Goal: Information Seeking & Learning: Learn about a topic

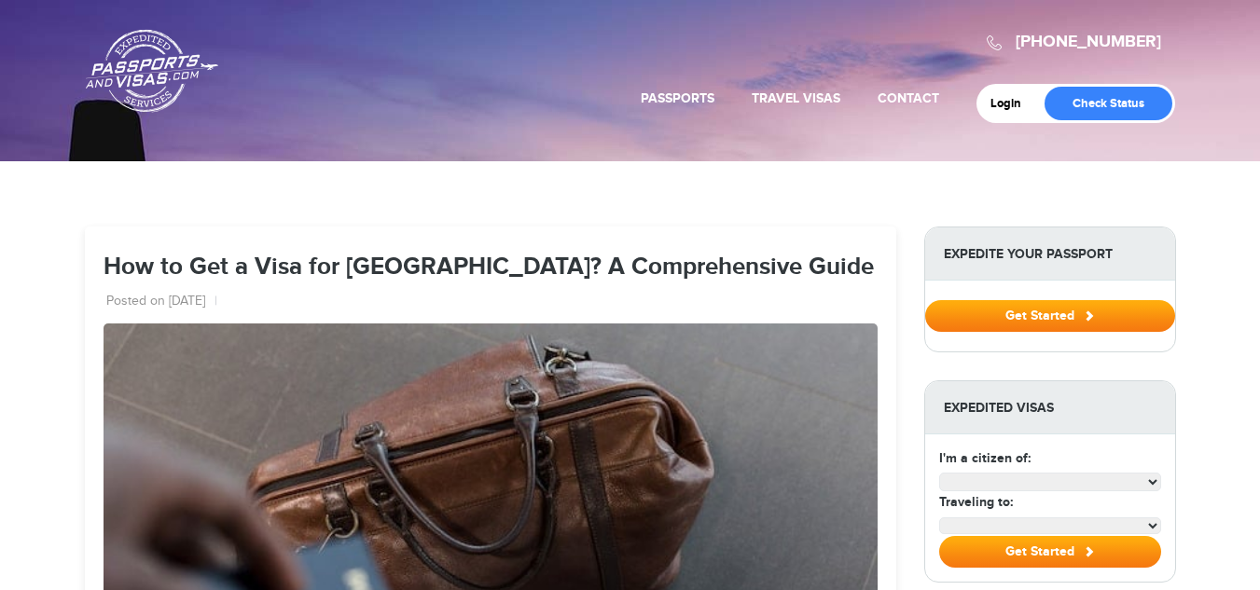
select select "**********"
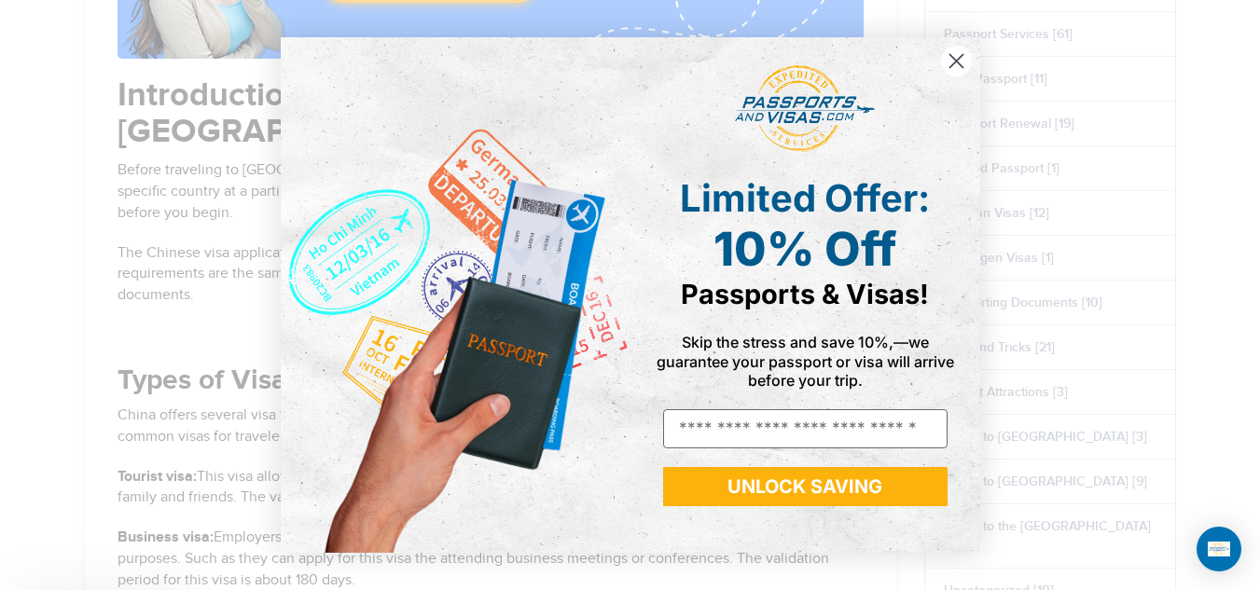
scroll to position [1399, 0]
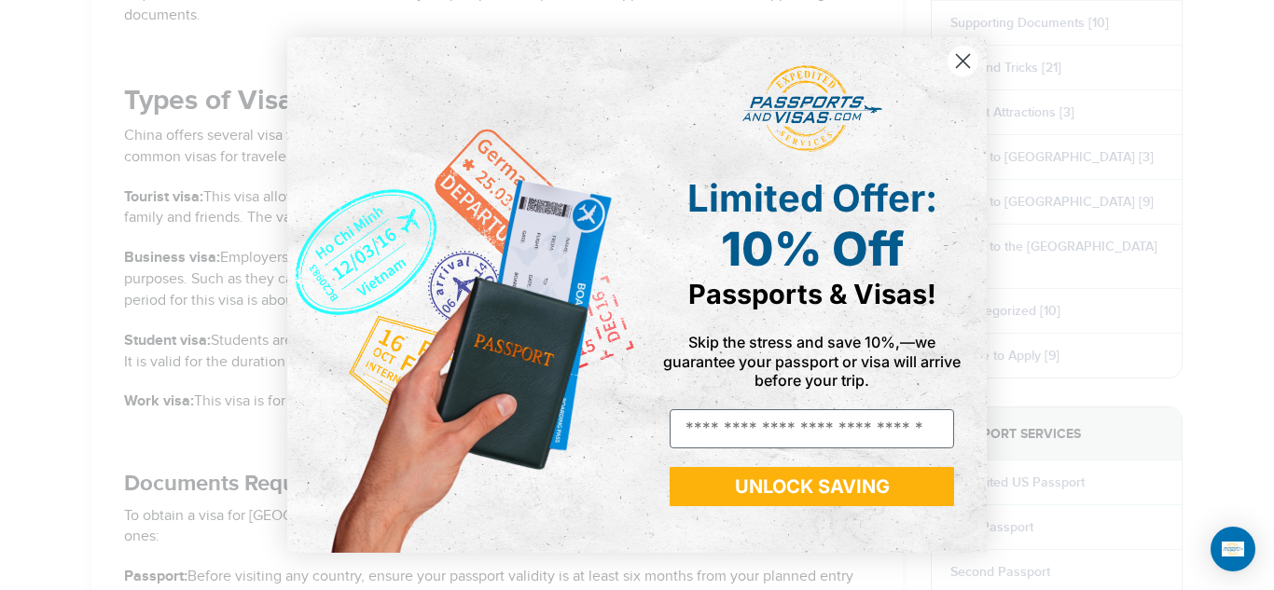
click at [976, 63] on circle "Close dialog" at bounding box center [962, 61] width 31 height 31
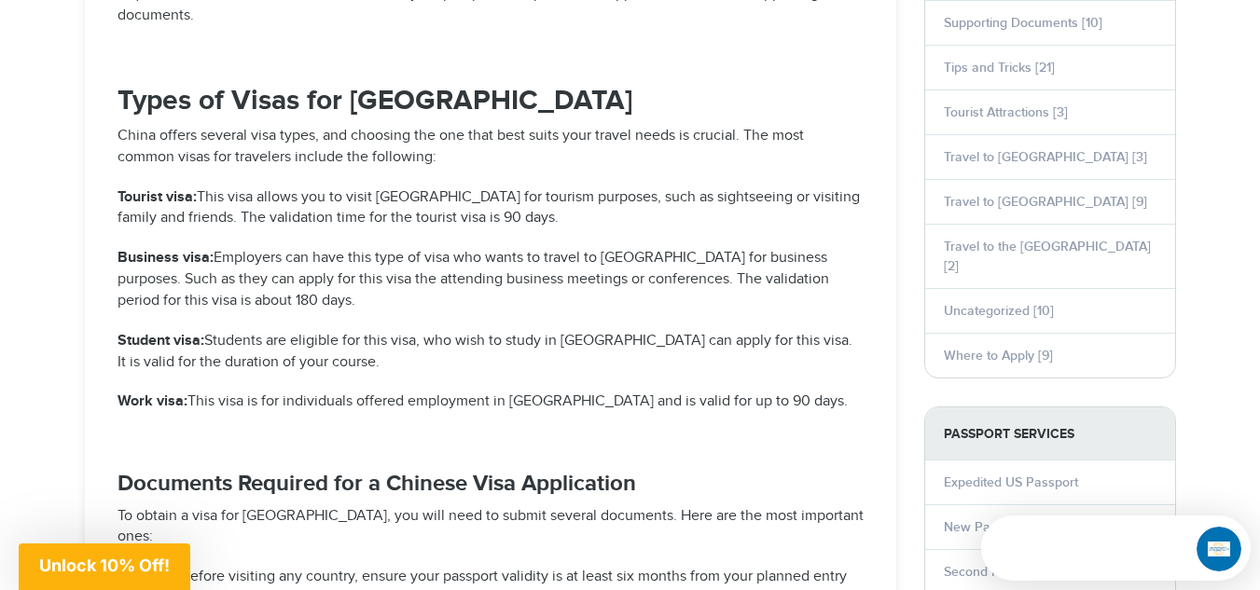
scroll to position [0, 0]
drag, startPoint x: 119, startPoint y: 237, endPoint x: 210, endPoint y: 237, distance: 90.4
click at [210, 249] on strong "Business visa:" at bounding box center [165, 258] width 96 height 18
click at [239, 282] on p "Business visa: Employers can have this type of visa who wants to travel to [GEO…" at bounding box center [490, 280] width 746 height 64
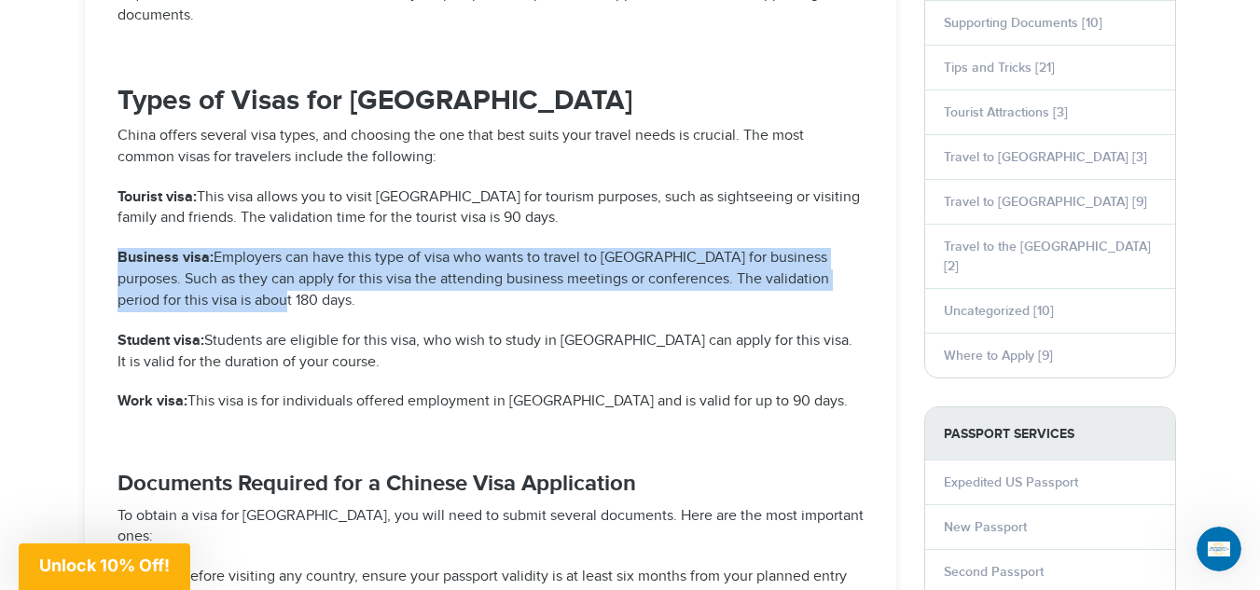
drag, startPoint x: 117, startPoint y: 237, endPoint x: 256, endPoint y: 290, distance: 148.7
click at [256, 290] on p "Business visa: Employers can have this type of visa who wants to travel to [GEO…" at bounding box center [490, 280] width 746 height 64
copy p "Business visa: Employers can have this type of visa who wants to travel to [GEO…"
